Goal: Book appointment/travel/reservation

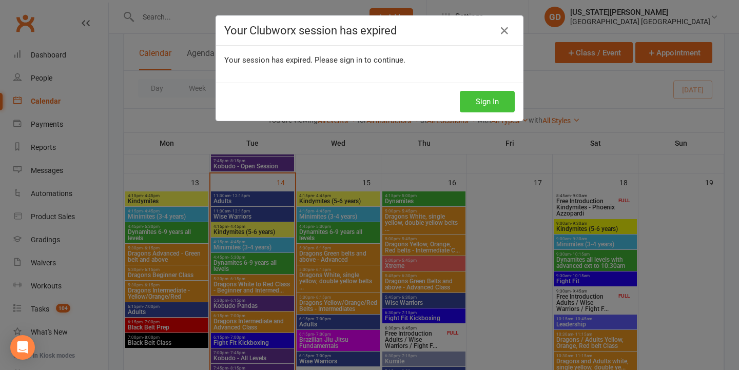
click at [476, 105] on button "Sign In" at bounding box center [487, 102] width 55 height 22
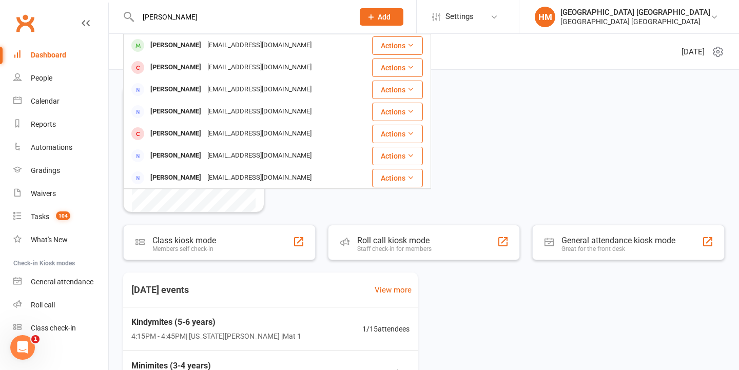
type input "Shane versions"
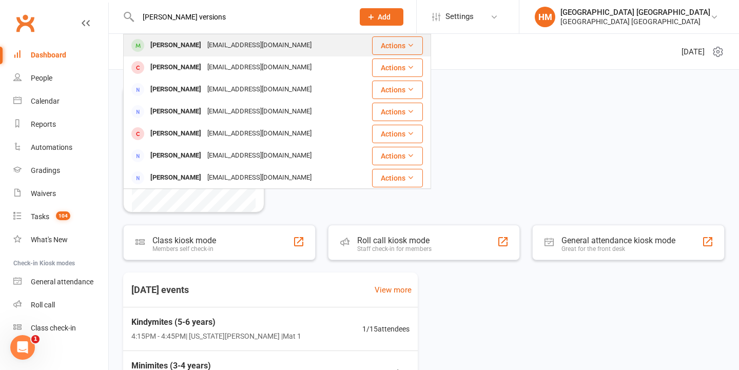
drag, startPoint x: 175, startPoint y: 33, endPoint x: 175, endPoint y: 49, distance: 15.9
click at [175, 49] on div "Shane Veksins" at bounding box center [175, 45] width 57 height 15
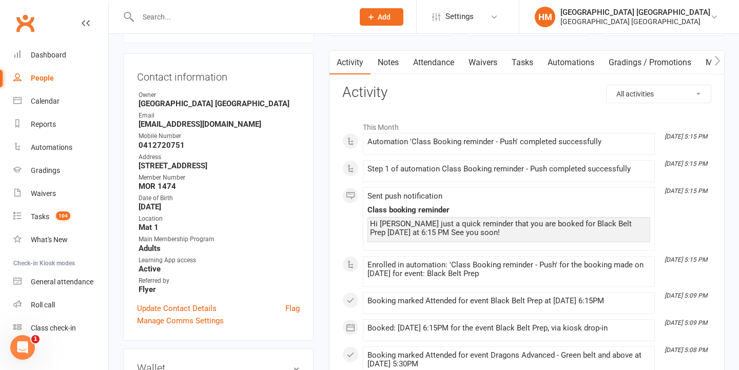
scroll to position [84, 0]
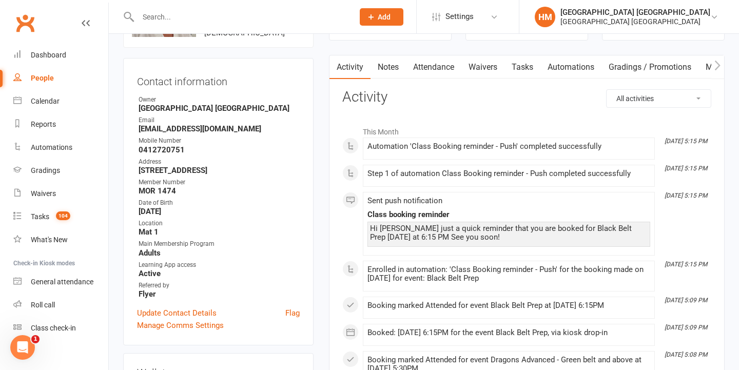
click at [437, 67] on link "Attendance" at bounding box center [433, 67] width 55 height 24
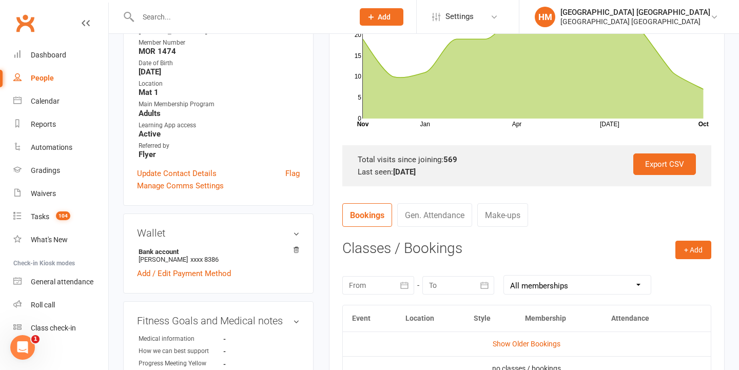
scroll to position [289, 0]
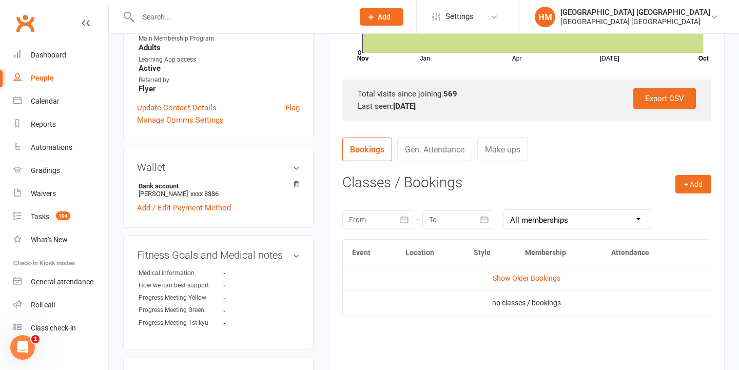
click at [380, 218] on div at bounding box center [378, 219] width 72 height 18
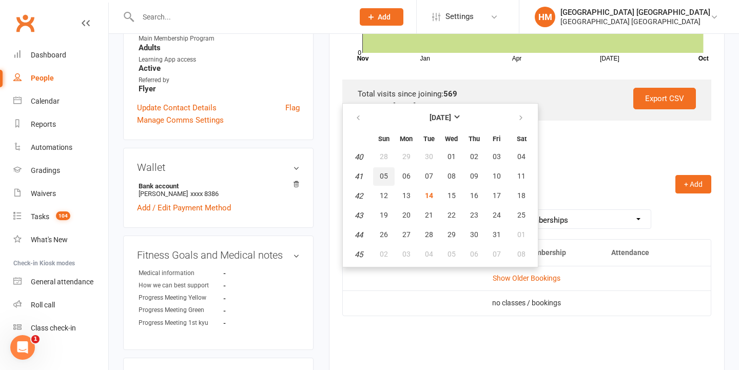
click at [387, 178] on button "05" at bounding box center [384, 176] width 22 height 18
type input "05 Oct 2025"
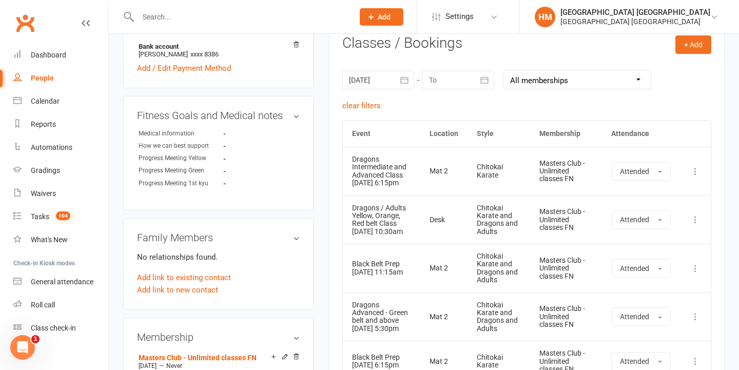
scroll to position [443, 0]
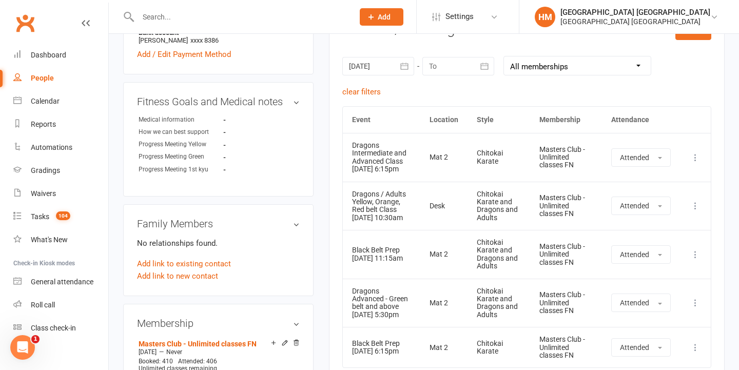
click at [366, 69] on div at bounding box center [378, 66] width 72 height 18
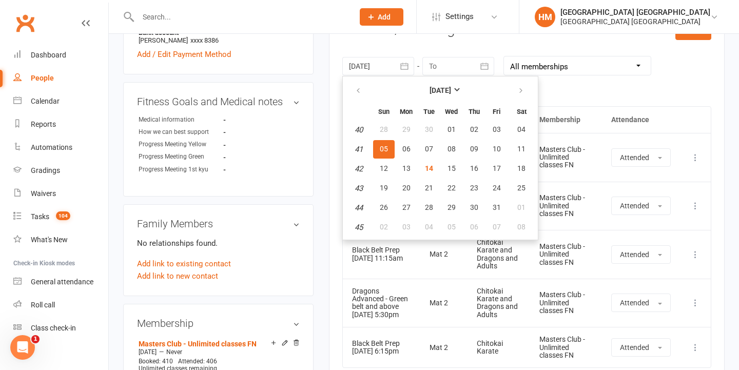
click at [577, 173] on td "Masters Club - Unlimited classes FN" at bounding box center [566, 157] width 72 height 49
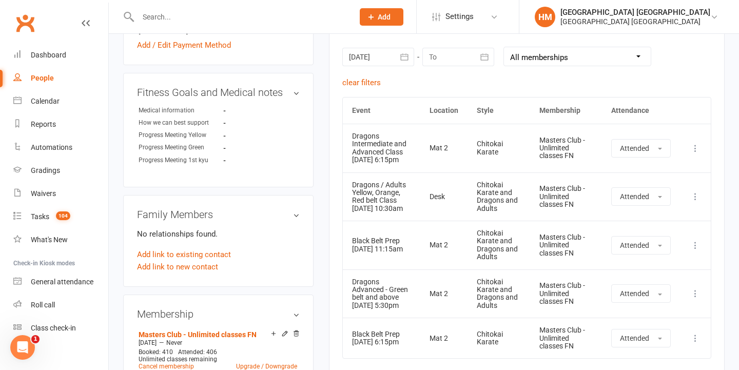
scroll to position [440, 0]
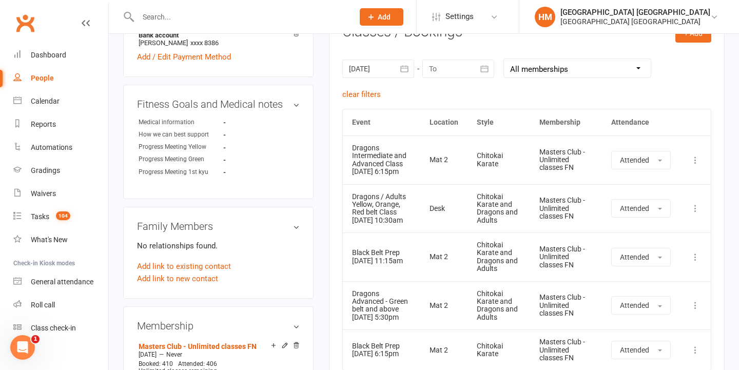
click at [368, 64] on div at bounding box center [378, 68] width 72 height 18
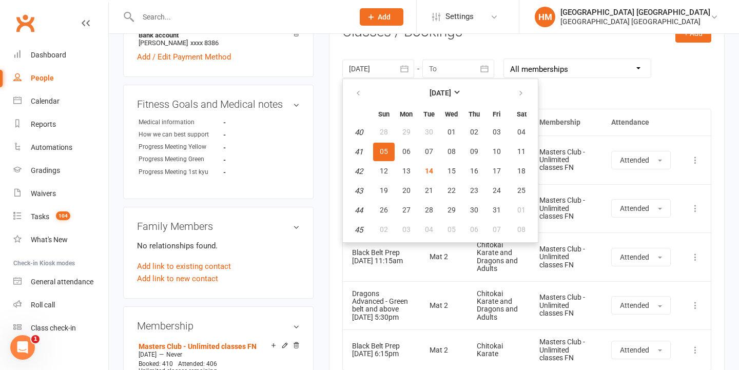
click at [408, 246] on td "Black Belt Prep 11 Oct 2025 11:15am" at bounding box center [381, 256] width 77 height 49
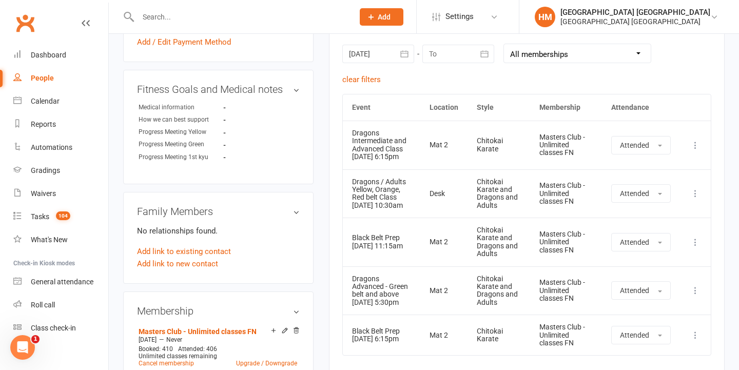
scroll to position [455, 0]
click at [385, 52] on div at bounding box center [378, 54] width 72 height 18
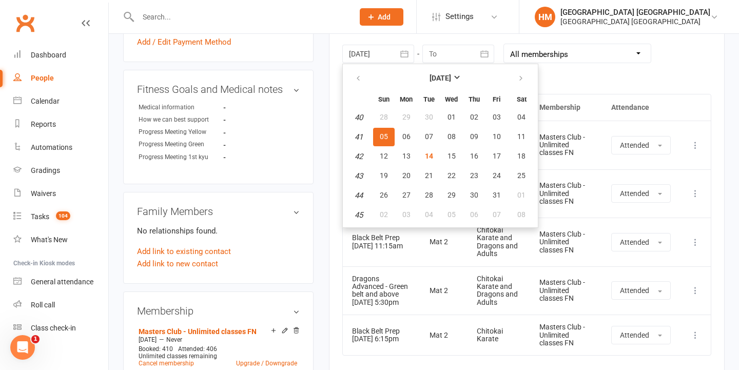
click at [438, 218] on td "Desk" at bounding box center [443, 193] width 47 height 49
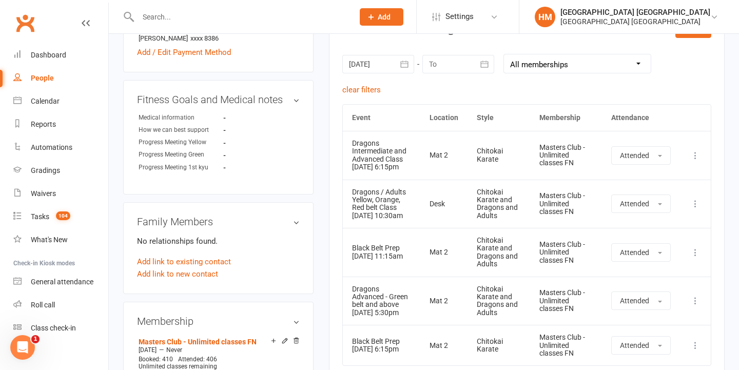
scroll to position [438, 0]
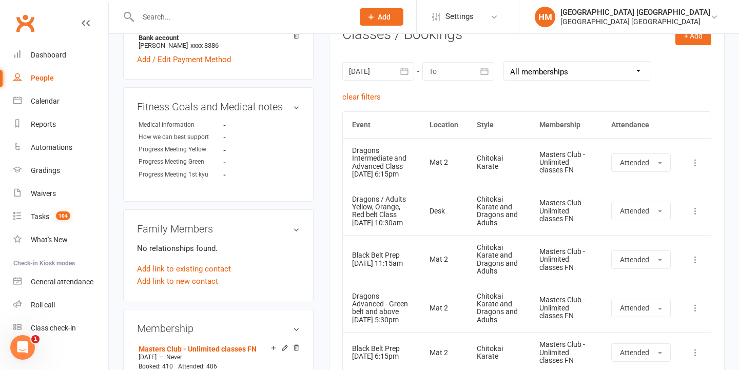
click at [369, 65] on div at bounding box center [378, 71] width 72 height 18
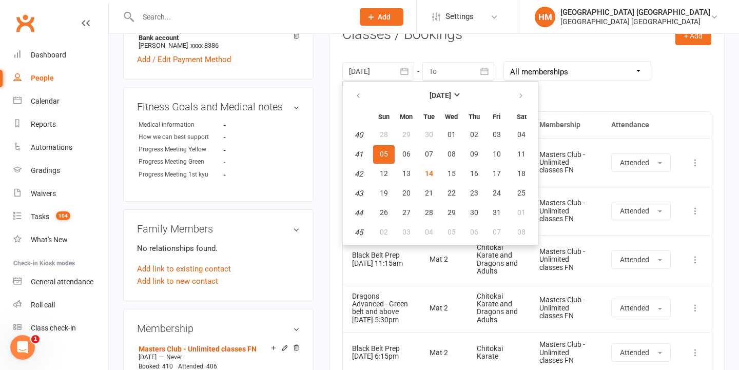
click at [559, 201] on td "Masters Club - Unlimited classes FN" at bounding box center [566, 211] width 72 height 49
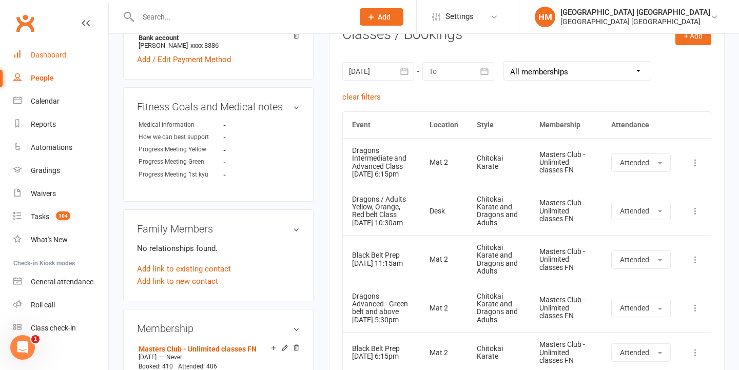
click at [63, 50] on link "Dashboard" at bounding box center [60, 55] width 95 height 23
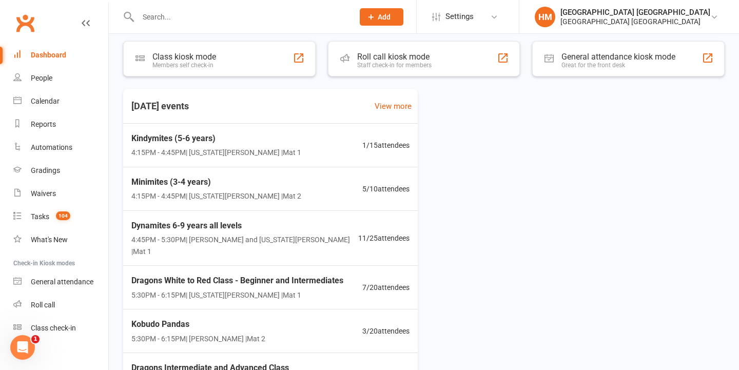
scroll to position [234, 0]
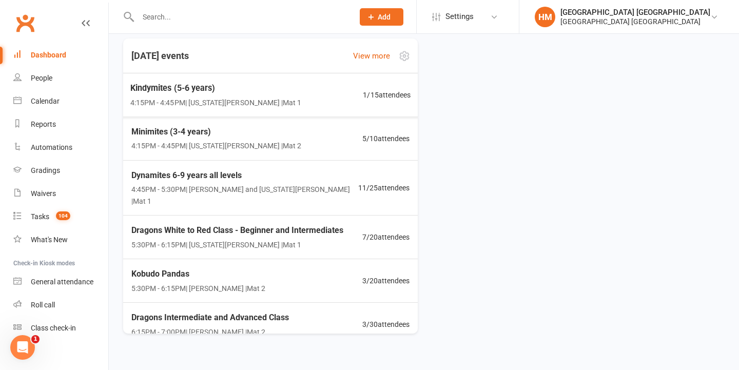
click at [182, 89] on span "Kindymites (5-6 years)" at bounding box center [215, 88] width 171 height 13
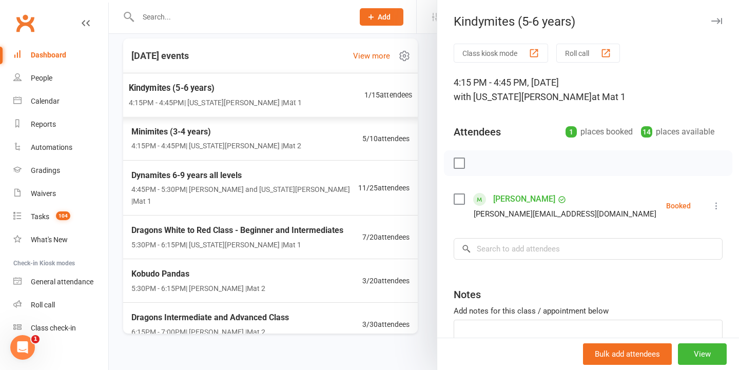
click at [182, 89] on div at bounding box center [424, 185] width 630 height 370
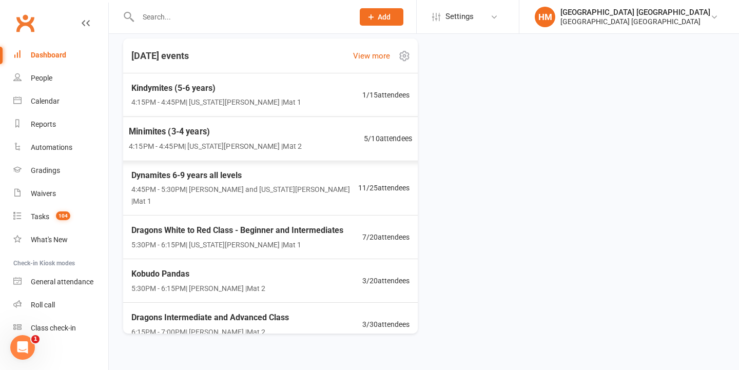
click at [183, 133] on span "Minimites (3-4 years)" at bounding box center [215, 131] width 173 height 13
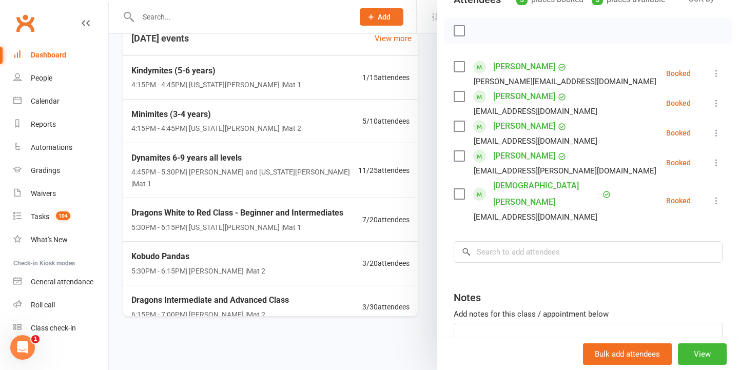
scroll to position [155, 0]
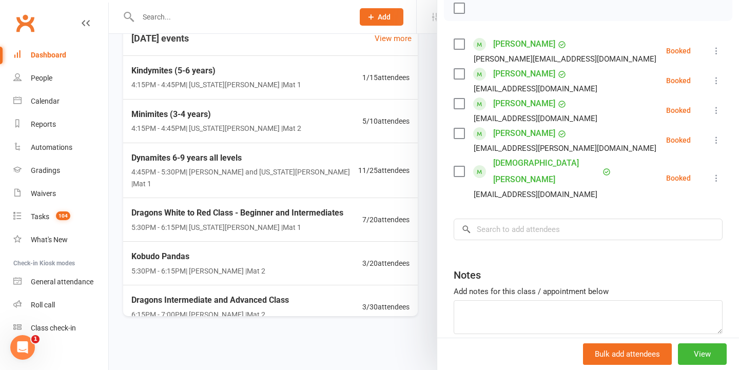
click at [325, 220] on div at bounding box center [424, 185] width 630 height 370
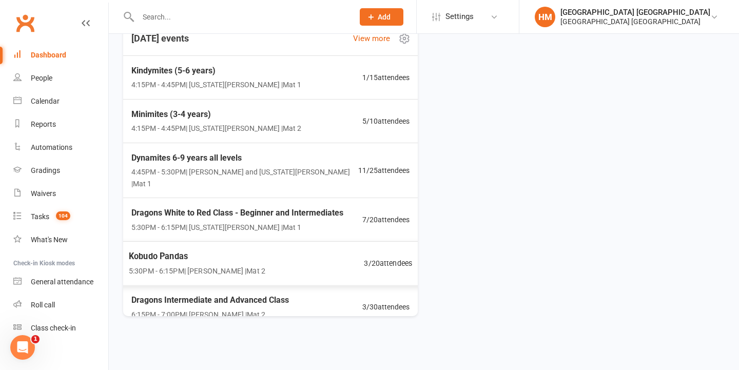
scroll to position [127, 0]
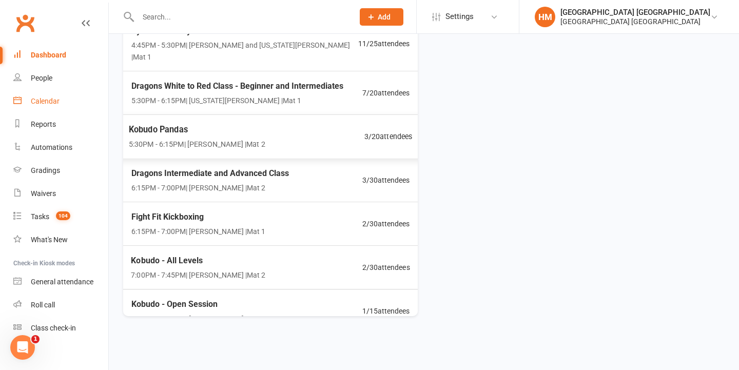
click at [65, 110] on link "Calendar" at bounding box center [60, 101] width 95 height 23
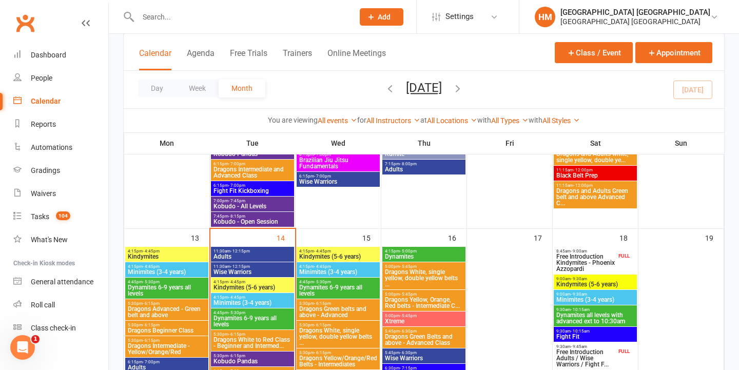
scroll to position [470, 0]
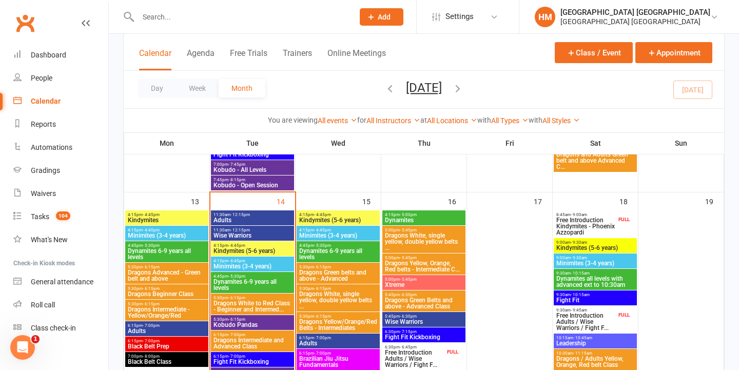
click at [255, 218] on span "Adults" at bounding box center [252, 220] width 79 height 6
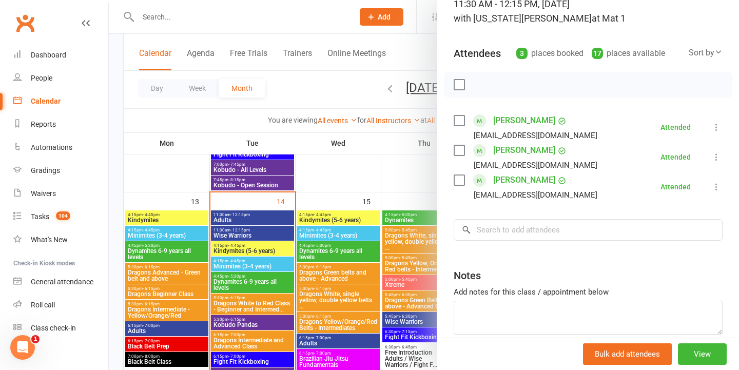
scroll to position [96, 0]
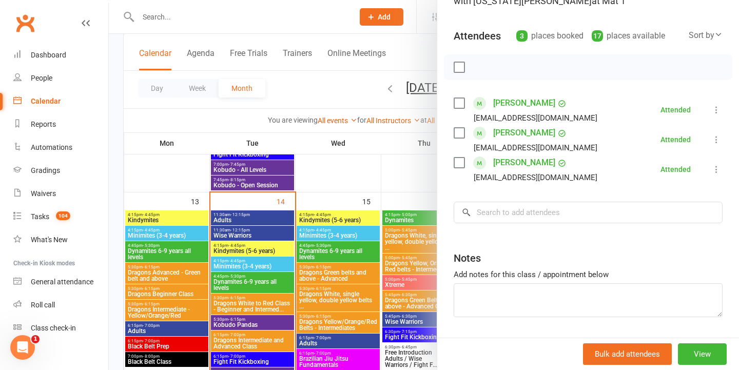
click at [350, 246] on div at bounding box center [424, 185] width 630 height 370
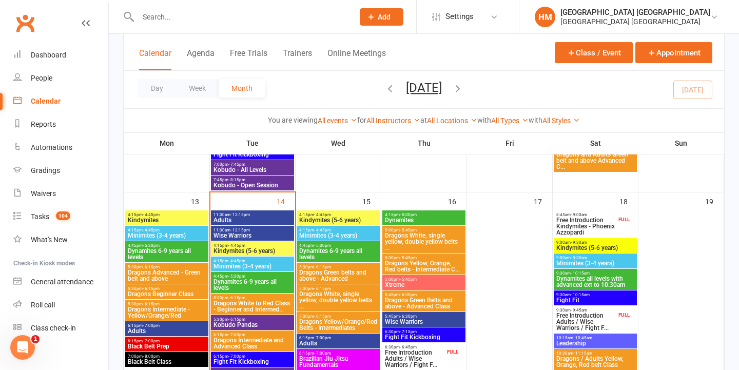
click at [263, 229] on span "11:30am - 12:15pm" at bounding box center [252, 230] width 79 height 5
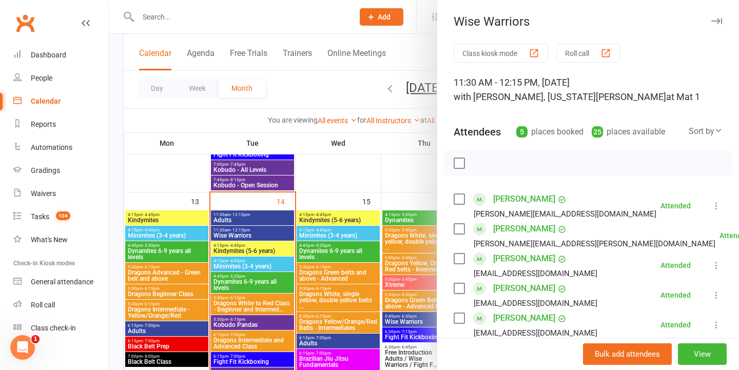
scroll to position [33, 0]
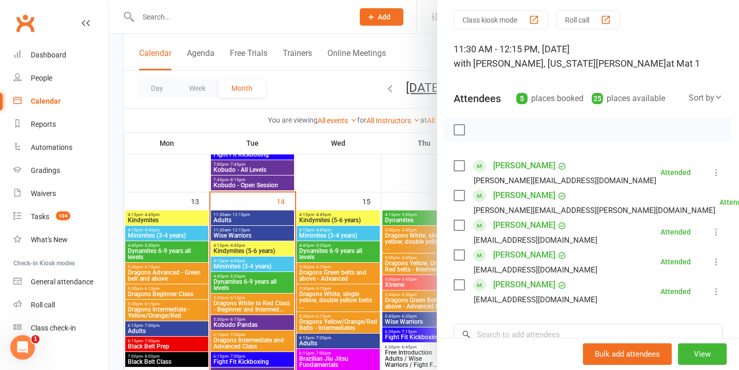
click at [297, 213] on div at bounding box center [424, 185] width 630 height 370
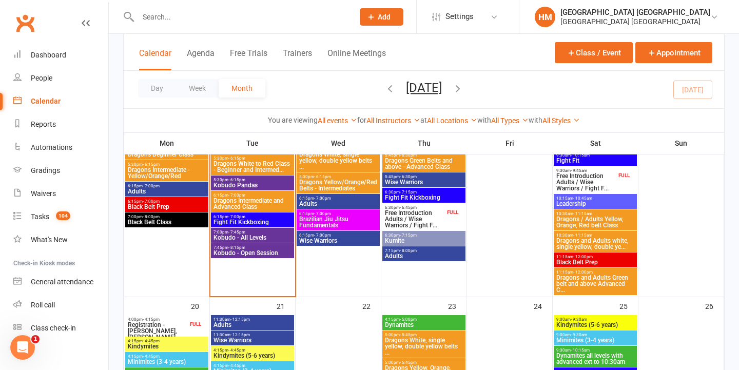
scroll to position [610, 0]
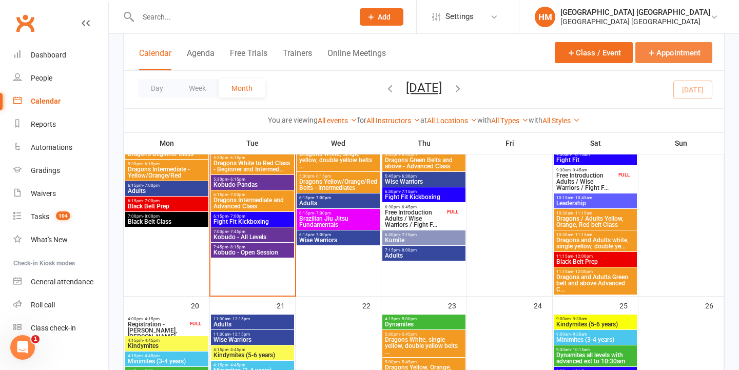
click at [671, 47] on button "Appointment" at bounding box center [673, 52] width 77 height 21
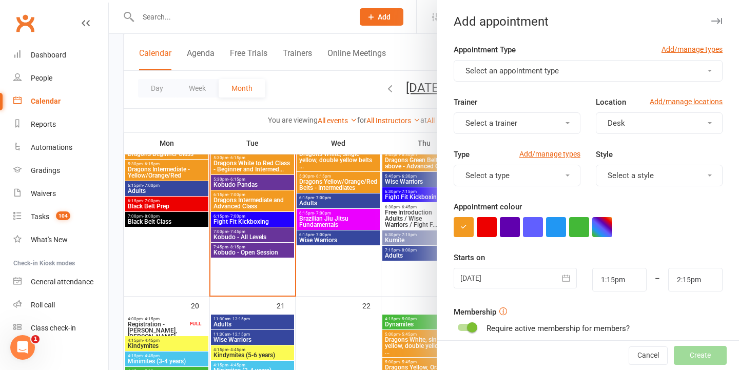
click at [608, 59] on div "Appointment Type Add/manage types" at bounding box center [587, 52] width 269 height 16
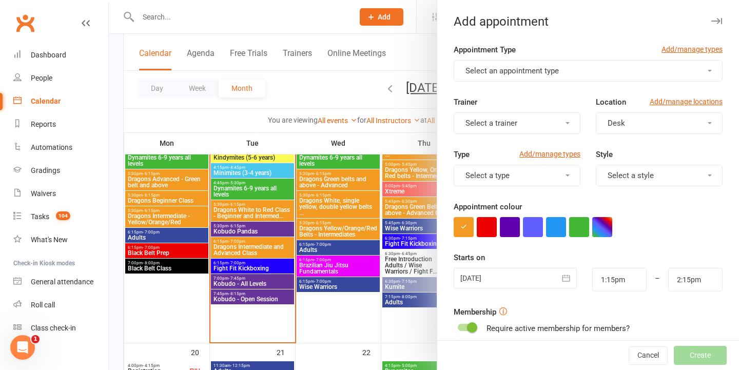
scroll to position [574, 0]
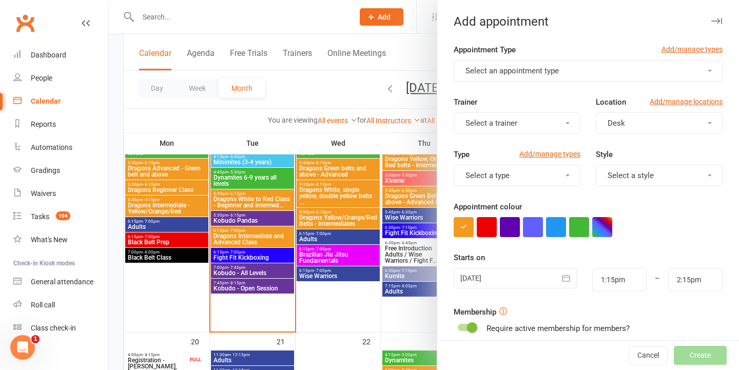
click at [550, 68] on span "Select an appointment type" at bounding box center [511, 70] width 93 height 9
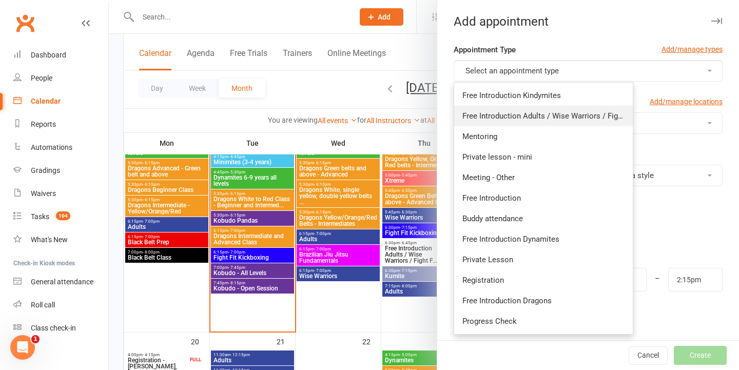
click at [542, 113] on span "Free Introduction Adults / Wise Warriors / Fight Fit" at bounding box center [548, 115] width 173 height 9
type input "1:40pm"
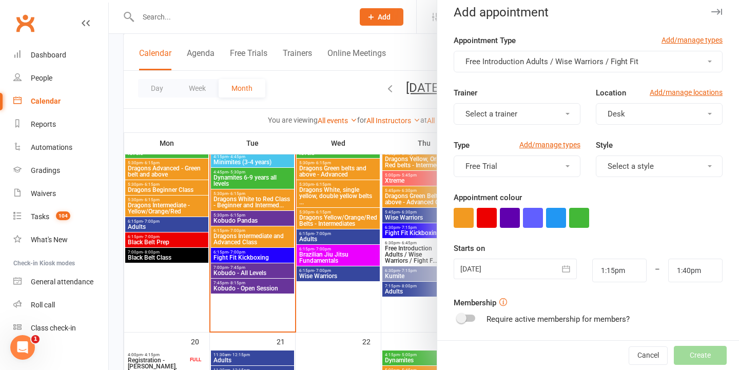
scroll to position [15, 0]
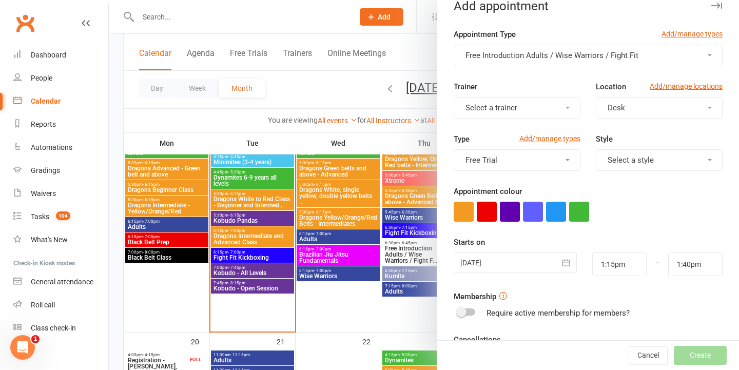
click at [430, 133] on div at bounding box center [424, 185] width 630 height 370
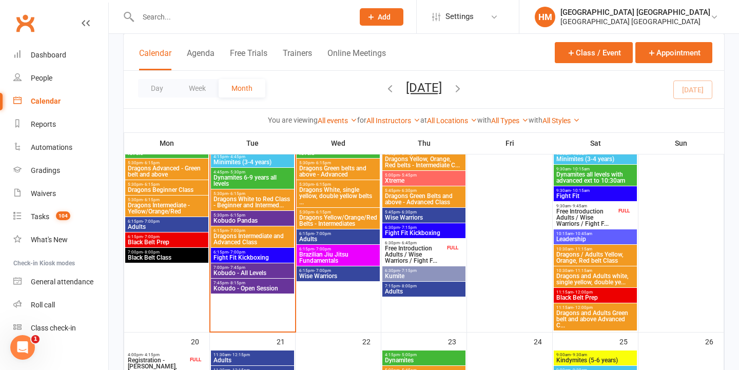
click at [387, 21] on button "Add" at bounding box center [382, 16] width 44 height 17
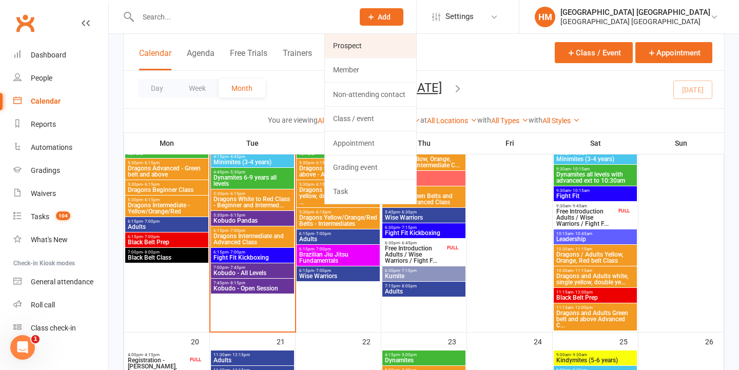
click at [380, 49] on link "Prospect" at bounding box center [370, 46] width 91 height 24
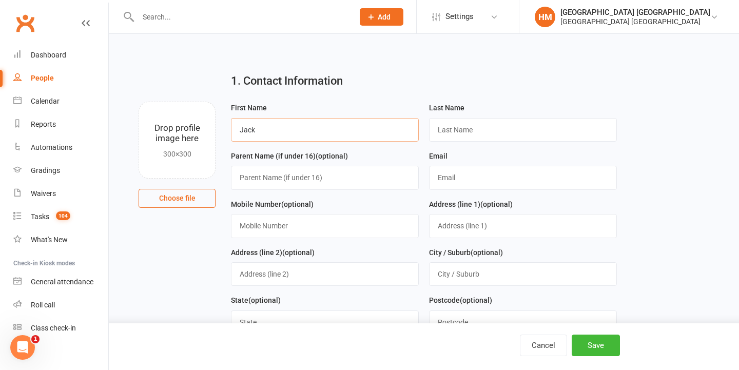
type input "Jack"
type input "Beggan"
type input "jack_beggan@hotmail.com"
type input "0416 548 498"
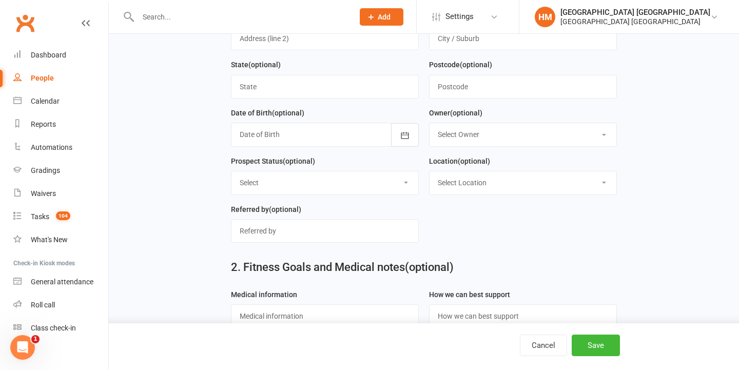
scroll to position [245, 0]
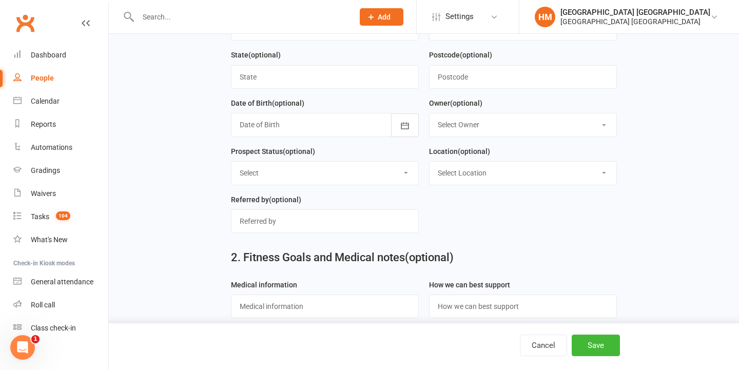
select select "17"
select select "Booking made"
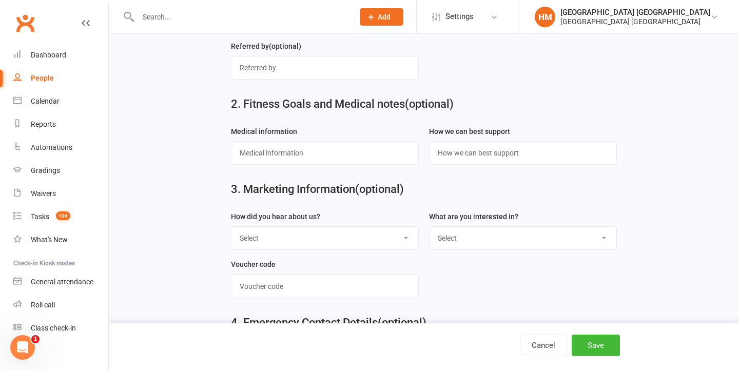
scroll to position [408, 0]
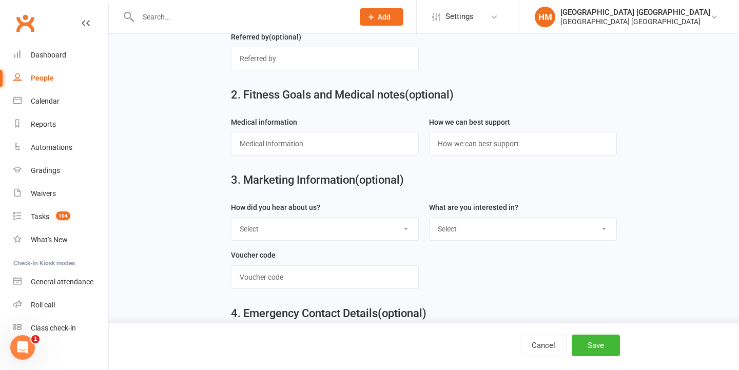
select select "Adults classes"
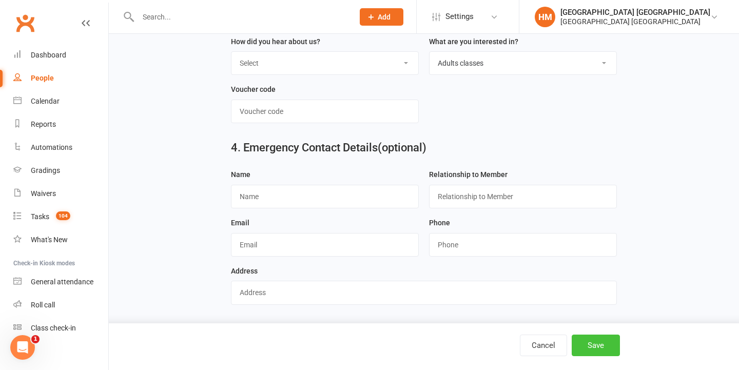
scroll to position [579, 0]
click at [582, 341] on button "Save" at bounding box center [595, 345] width 48 height 22
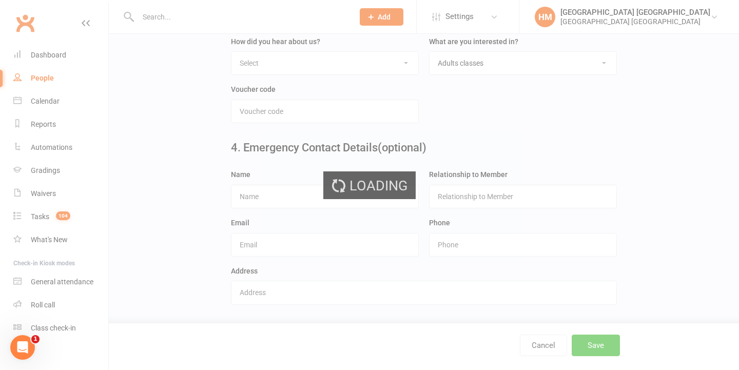
scroll to position [0, 0]
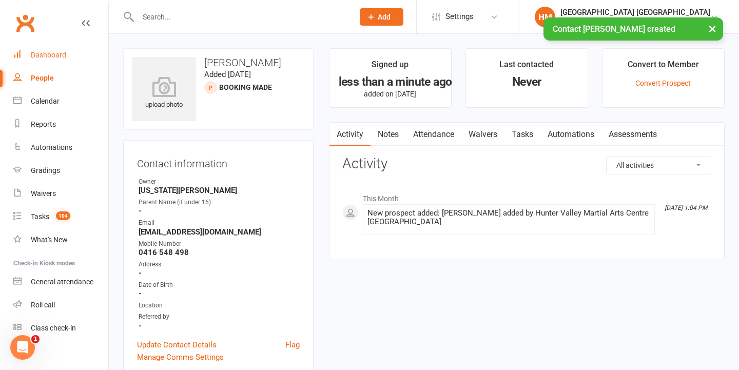
click at [73, 50] on link "Dashboard" at bounding box center [60, 55] width 95 height 23
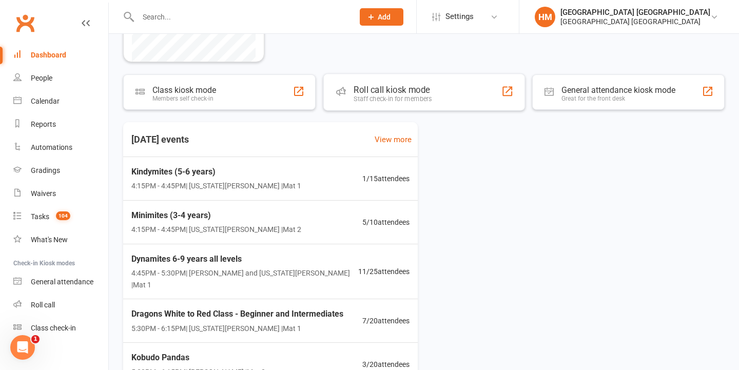
scroll to position [162, 0]
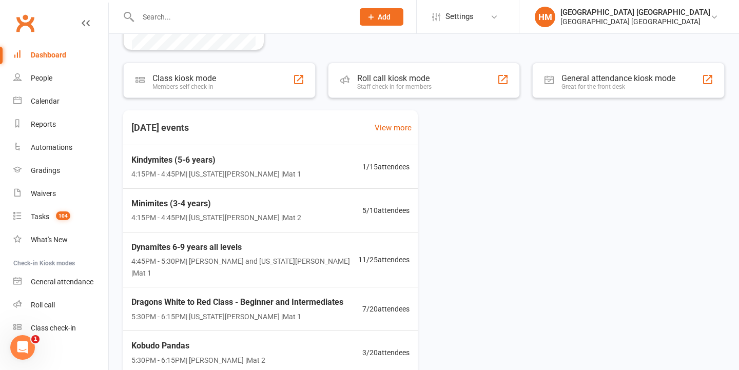
click at [47, 94] on link "Calendar" at bounding box center [60, 101] width 95 height 23
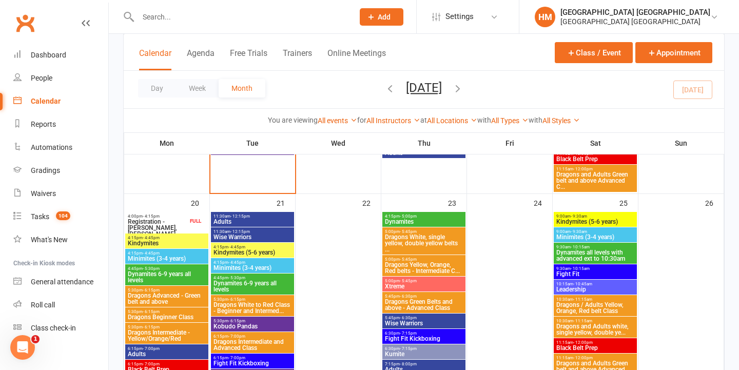
scroll to position [715, 0]
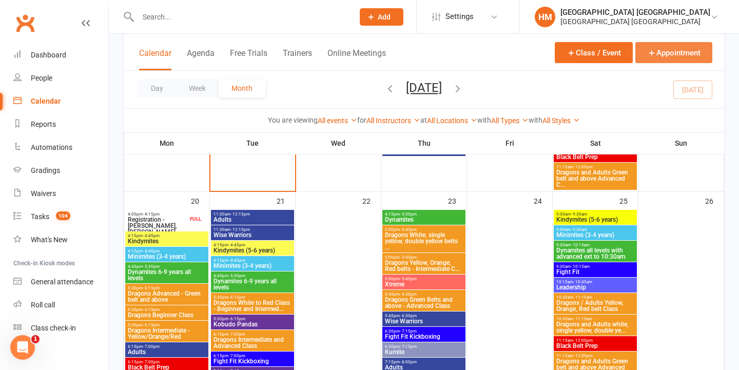
click at [683, 60] on button "Appointment" at bounding box center [673, 52] width 77 height 21
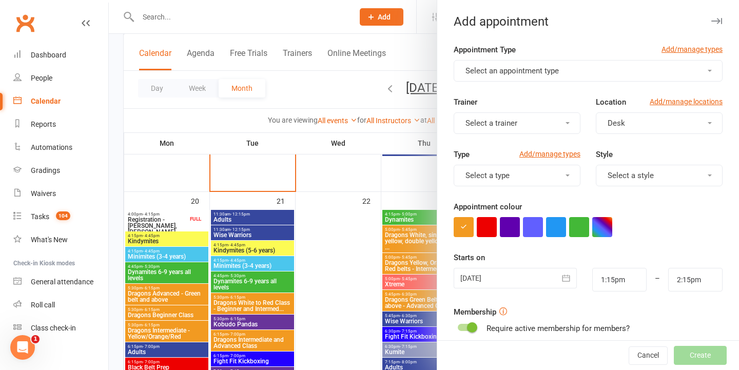
click at [557, 66] on button "Select an appointment type" at bounding box center [587, 71] width 269 height 22
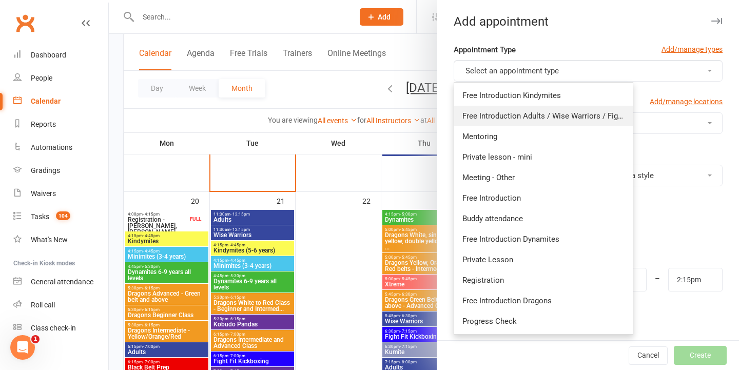
click at [556, 119] on span "Free Introduction Adults / Wise Warriors / Fight Fit" at bounding box center [548, 115] width 173 height 9
type input "1:40pm"
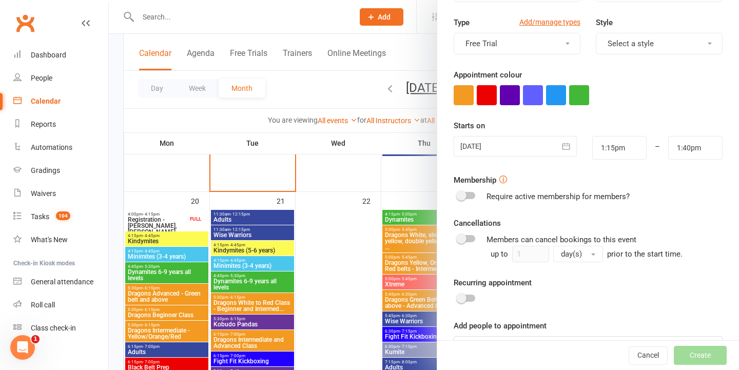
scroll to position [138, 0]
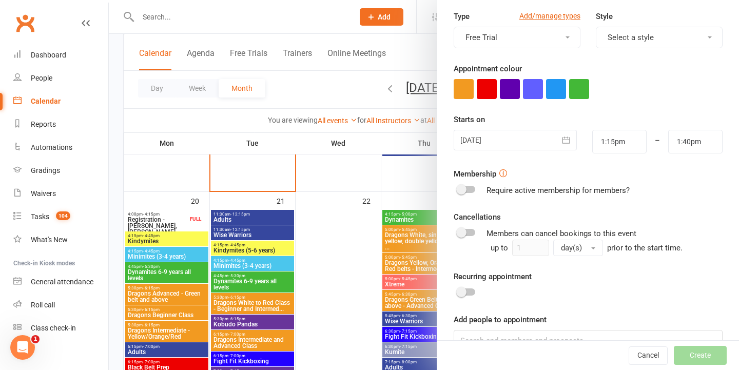
click at [524, 136] on div at bounding box center [514, 140] width 123 height 21
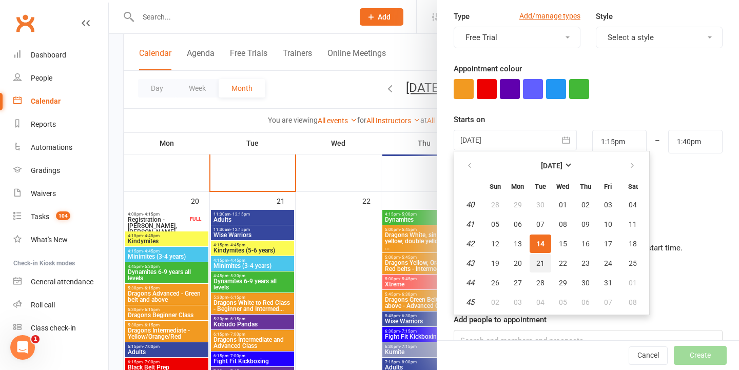
click at [538, 268] on button "21" at bounding box center [540, 263] width 22 height 18
type input "21 Oct 2025"
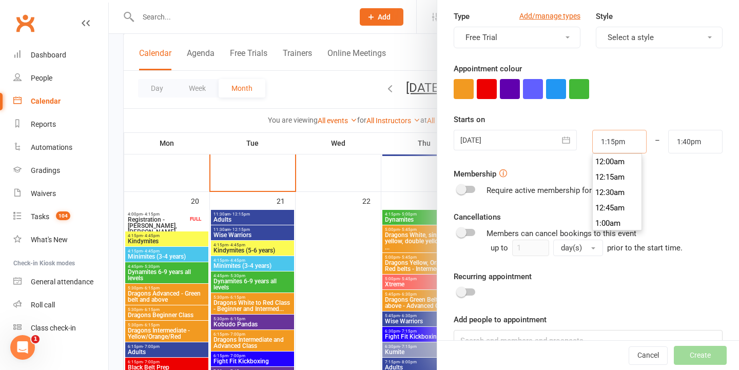
drag, startPoint x: 633, startPoint y: 145, endPoint x: 556, endPoint y: 145, distance: 77.5
click at [558, 145] on div "21 Oct 2025 October 2025 Sun Mon Tue Wed Thu Fri Sat 40 28 29 30 01 02 03 04 41…" at bounding box center [588, 142] width 284 height 24
type input "11:30am"
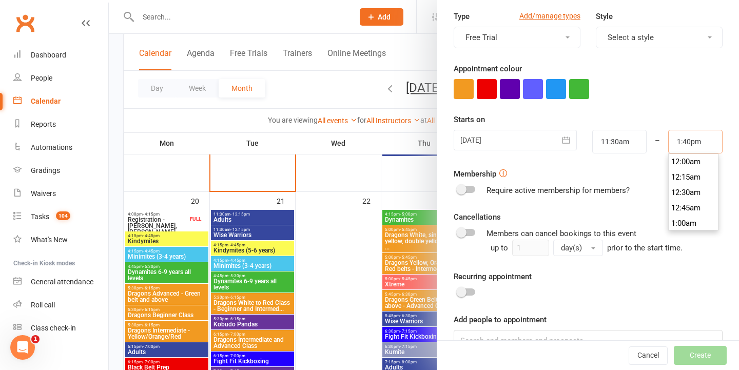
drag, startPoint x: 699, startPoint y: 146, endPoint x: 573, endPoint y: 146, distance: 125.7
click at [576, 146] on div "21 Oct 2025 October 2025 Sun Mon Tue Wed Thu Fri Sat 40 28 29 30 01 02 03 04 41…" at bounding box center [588, 142] width 284 height 24
type input "1"
type input "12:15pm"
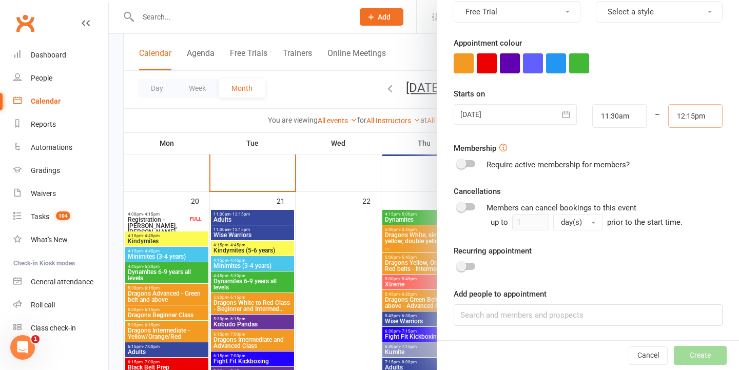
scroll to position [163, 0]
click at [512, 320] on input at bounding box center [587, 316] width 269 height 22
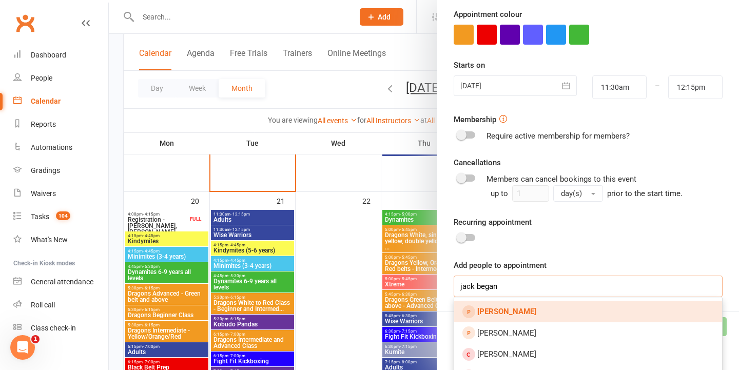
type input "jack began"
click at [534, 307] on link "Jack Beggan" at bounding box center [588, 312] width 268 height 22
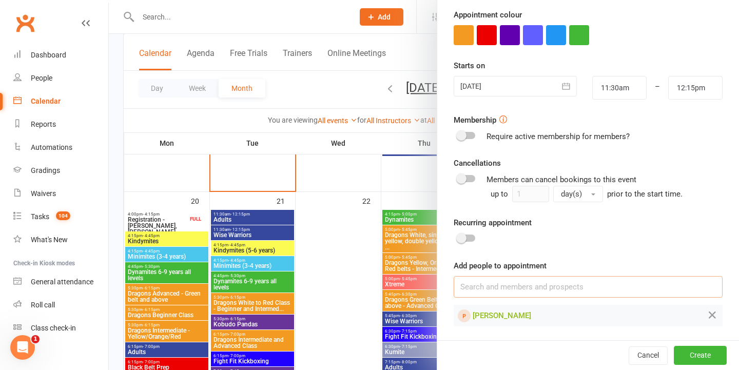
scroll to position [766, 0]
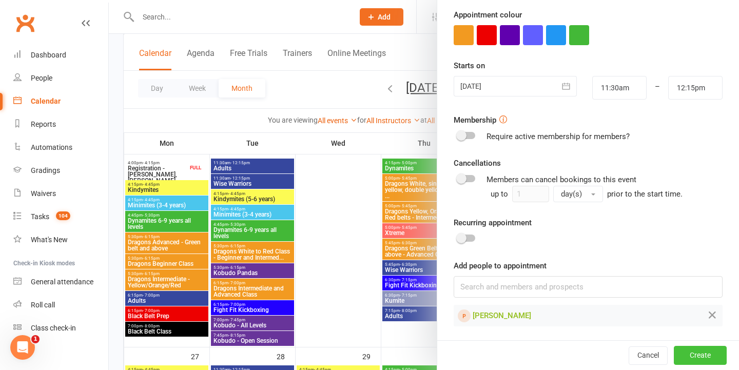
click at [712, 358] on button "Create" at bounding box center [699, 355] width 53 height 18
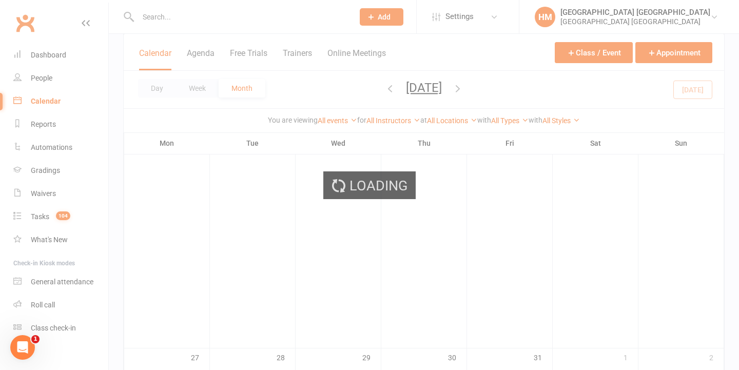
scroll to position [745, 0]
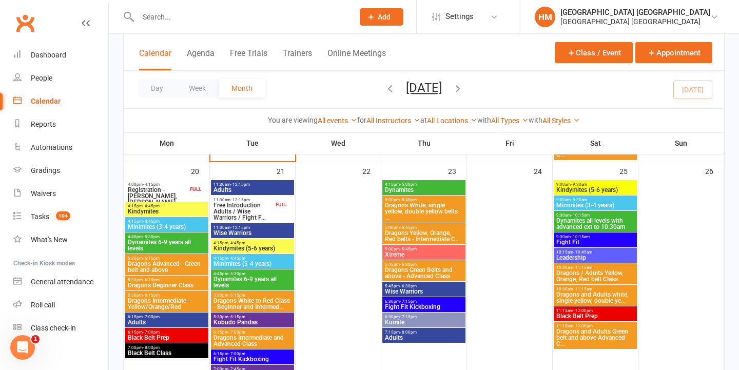
click at [263, 188] on span "Adults" at bounding box center [252, 190] width 79 height 6
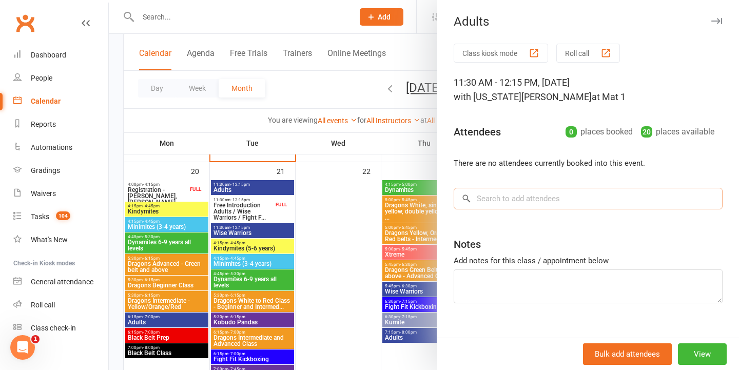
click at [534, 205] on input "search" at bounding box center [587, 199] width 269 height 22
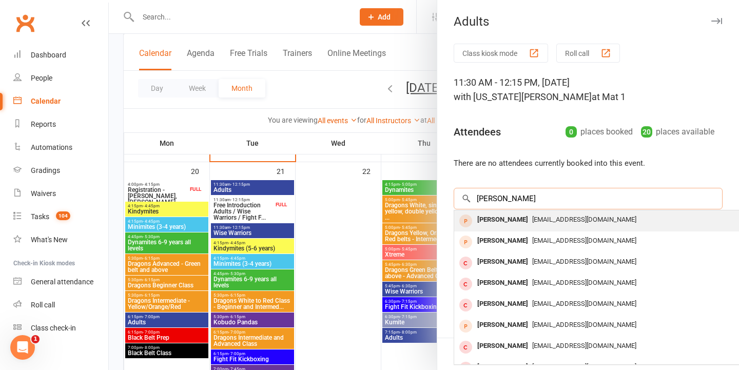
type input "jack beggan"
click at [557, 223] on span "jack_beggan@hotmail.com" at bounding box center [584, 219] width 104 height 8
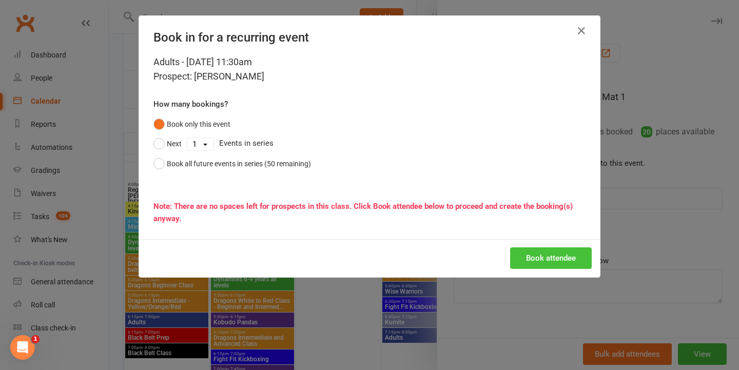
click at [531, 266] on button "Book attendee" at bounding box center [551, 258] width 82 height 22
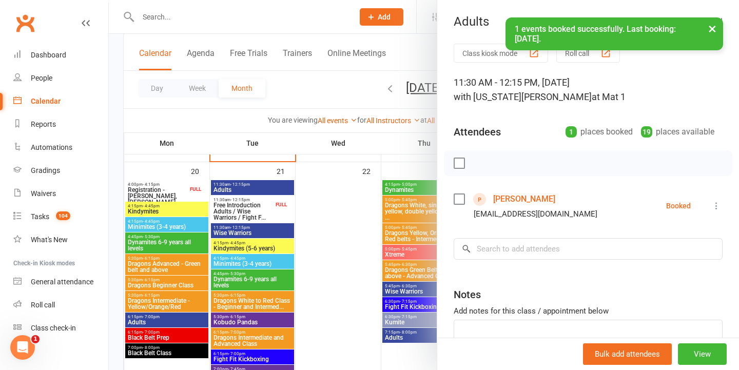
click at [350, 107] on div at bounding box center [424, 185] width 630 height 370
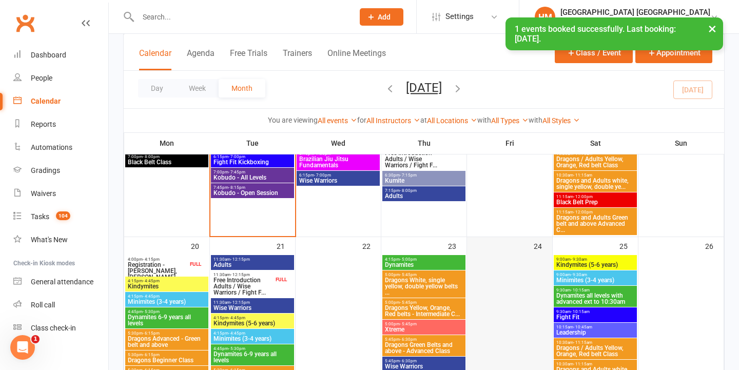
scroll to position [604, 0]
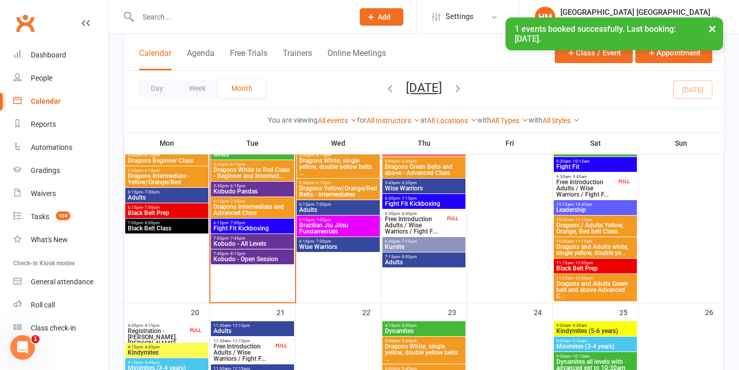
click at [717, 24] on button "×" at bounding box center [712, 28] width 18 height 22
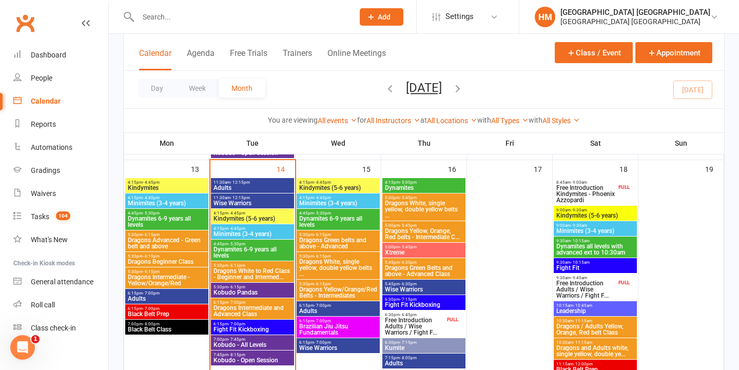
scroll to position [486, 0]
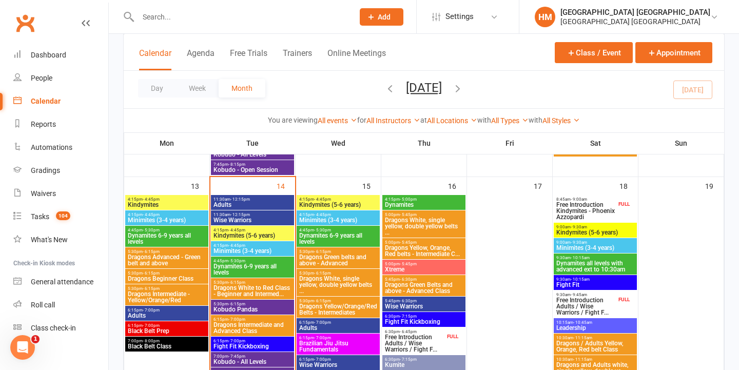
click at [265, 206] on span "Adults" at bounding box center [252, 205] width 79 height 6
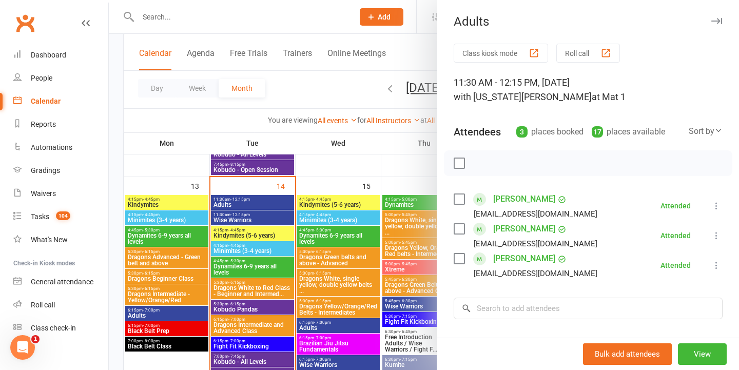
click at [274, 205] on div at bounding box center [424, 185] width 630 height 370
